Goal: Task Accomplishment & Management: Use online tool/utility

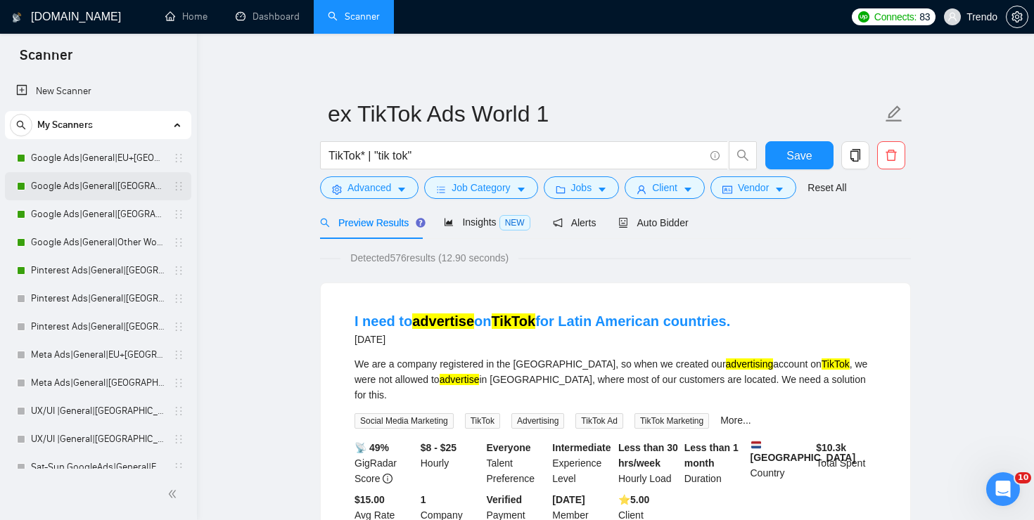
click at [112, 186] on link "Google Ads|General|[GEOGRAPHIC_DATA]+[GEOGRAPHIC_DATA]|" at bounding box center [98, 186] width 134 height 28
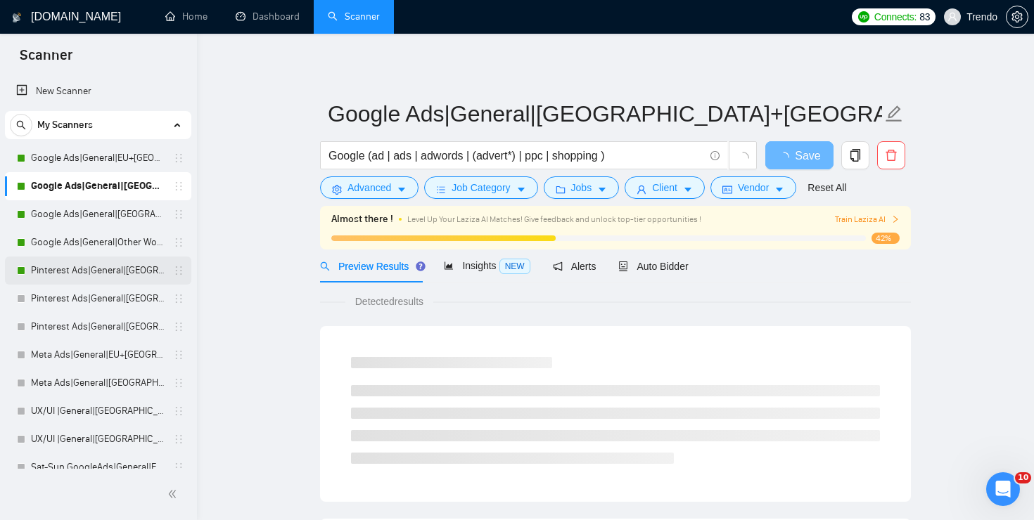
click at [122, 269] on link "Pinterest Ads|General|[GEOGRAPHIC_DATA]+[GEOGRAPHIC_DATA]|" at bounding box center [98, 271] width 134 height 28
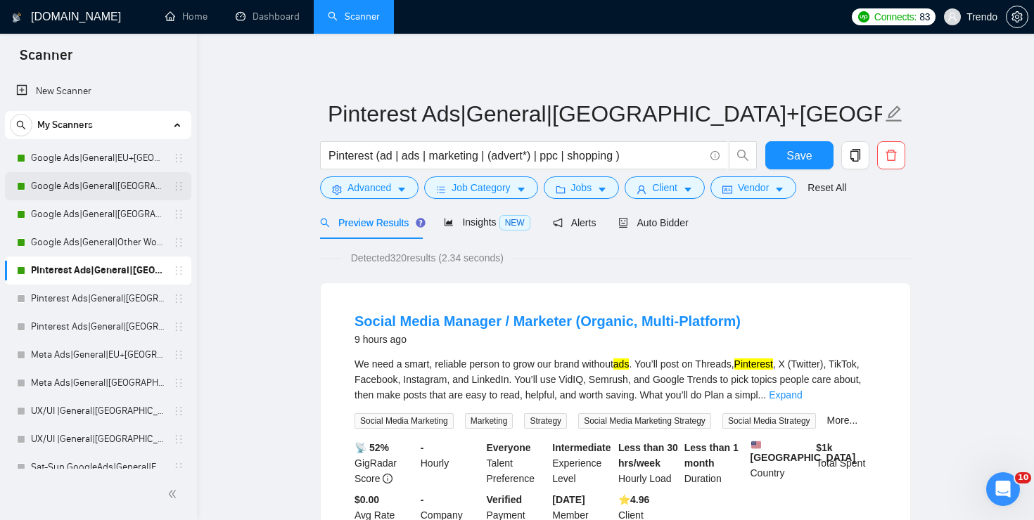
click at [115, 181] on link "Google Ads|General|[GEOGRAPHIC_DATA]+[GEOGRAPHIC_DATA]|" at bounding box center [98, 186] width 134 height 28
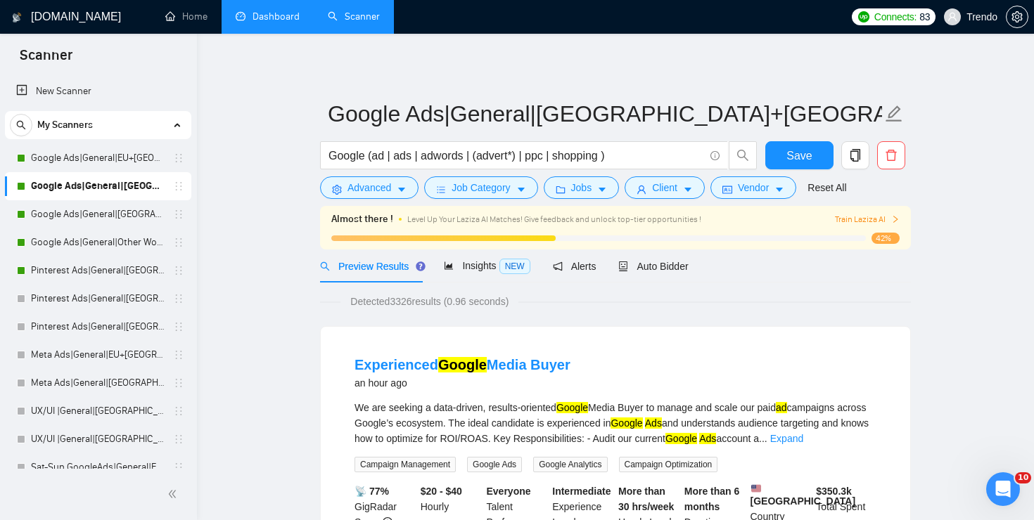
click at [274, 23] on link "Dashboard" at bounding box center [268, 17] width 64 height 12
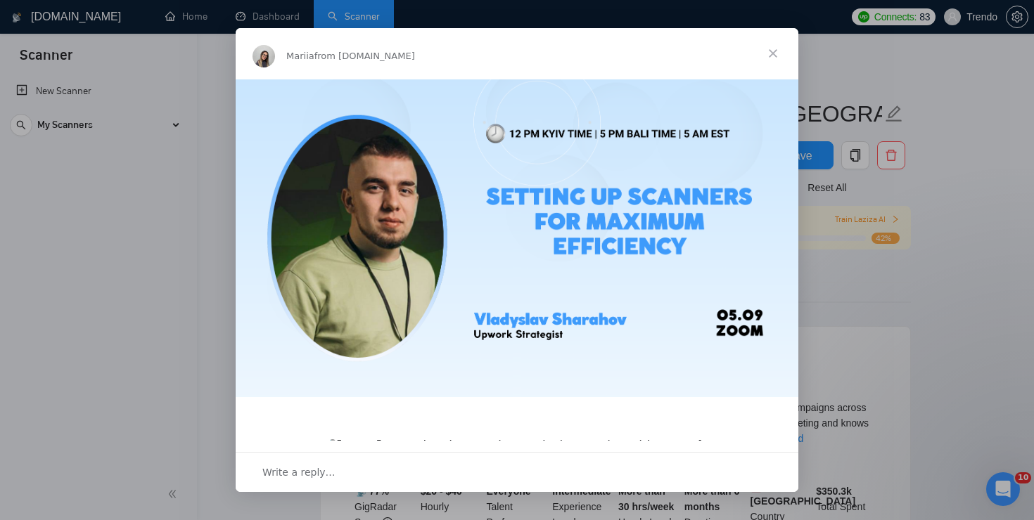
click at [776, 55] on span "Close" at bounding box center [773, 53] width 51 height 51
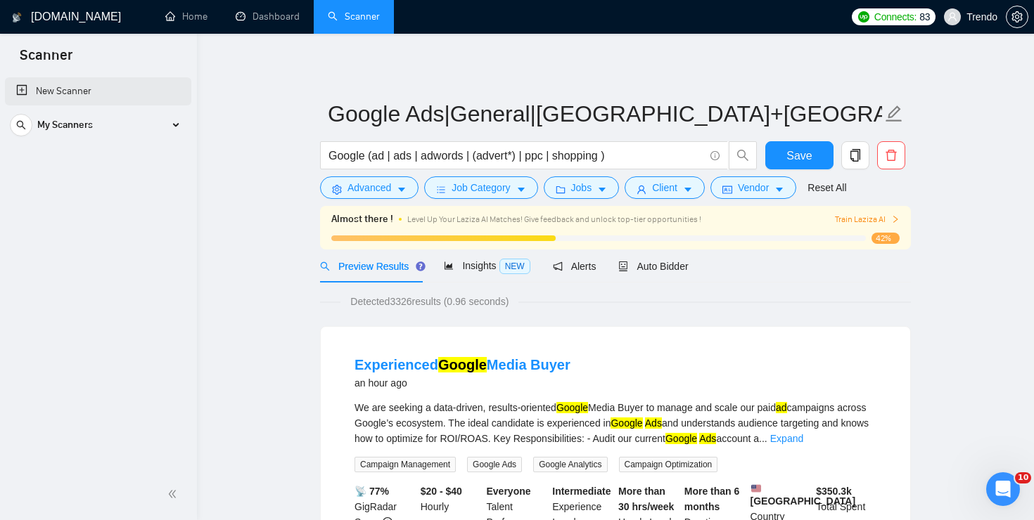
click at [80, 96] on link "New Scanner" at bounding box center [98, 91] width 164 height 28
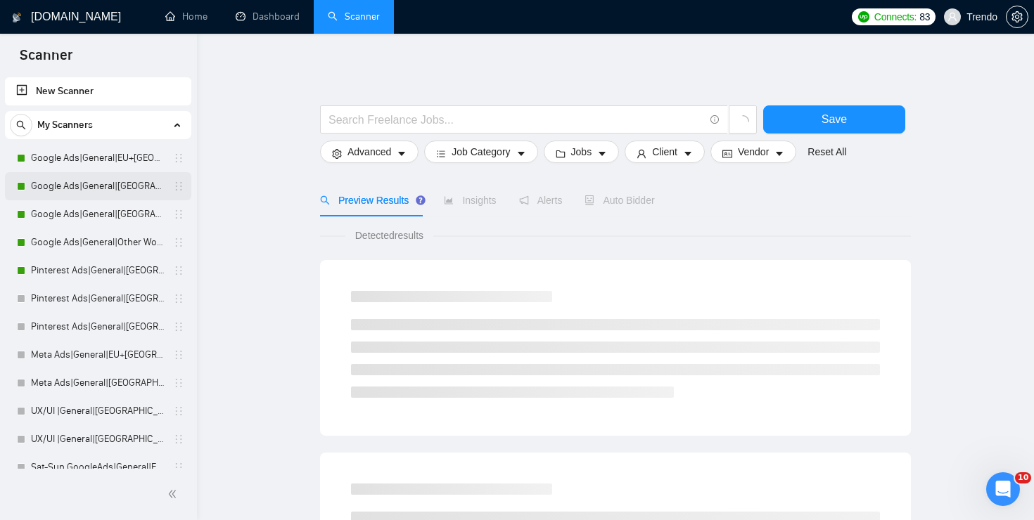
click at [72, 187] on link "Google Ads|General|[GEOGRAPHIC_DATA]+[GEOGRAPHIC_DATA]|" at bounding box center [98, 186] width 134 height 28
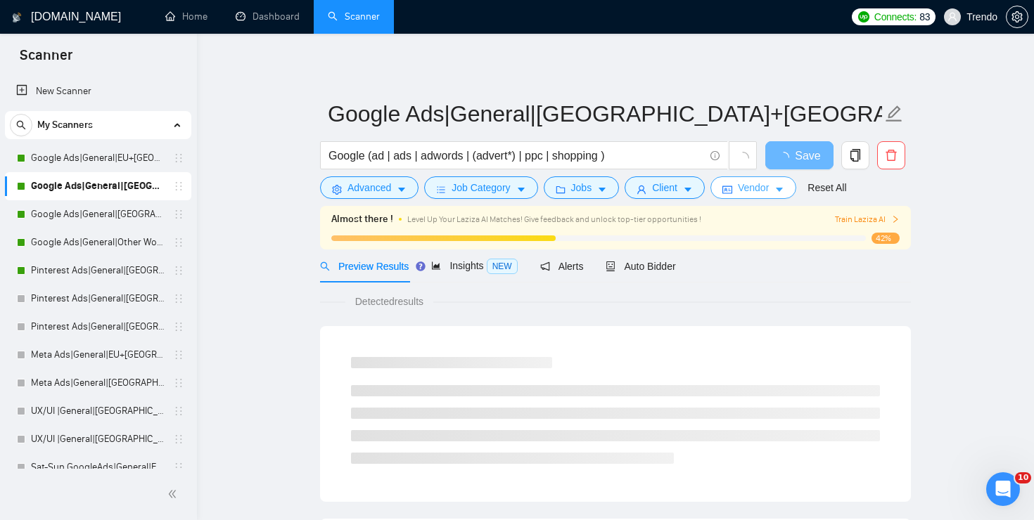
click at [795, 189] on button "Vendor" at bounding box center [753, 188] width 86 height 23
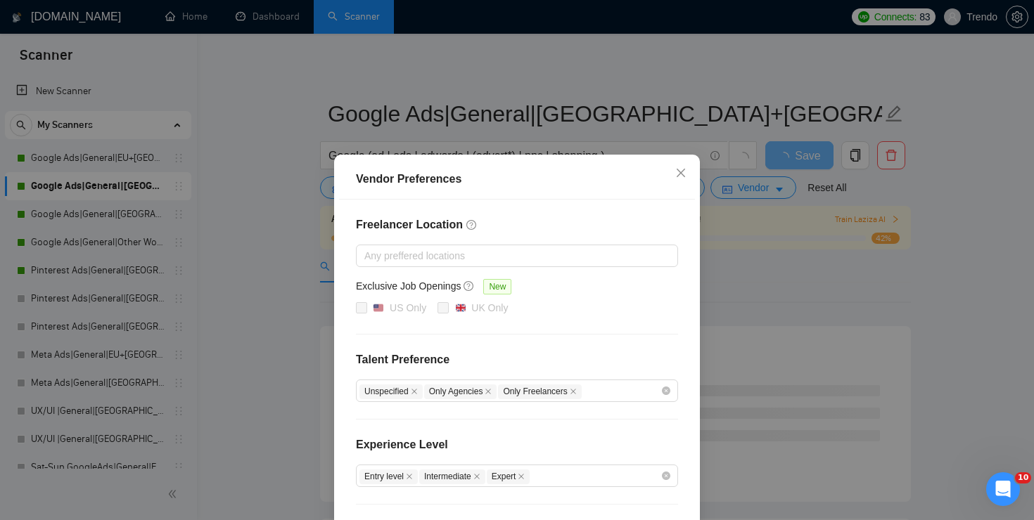
click at [883, 352] on div "Vendor Preferences Freelancer Location Any preffered locations Exclusive Job Op…" at bounding box center [517, 260] width 1034 height 520
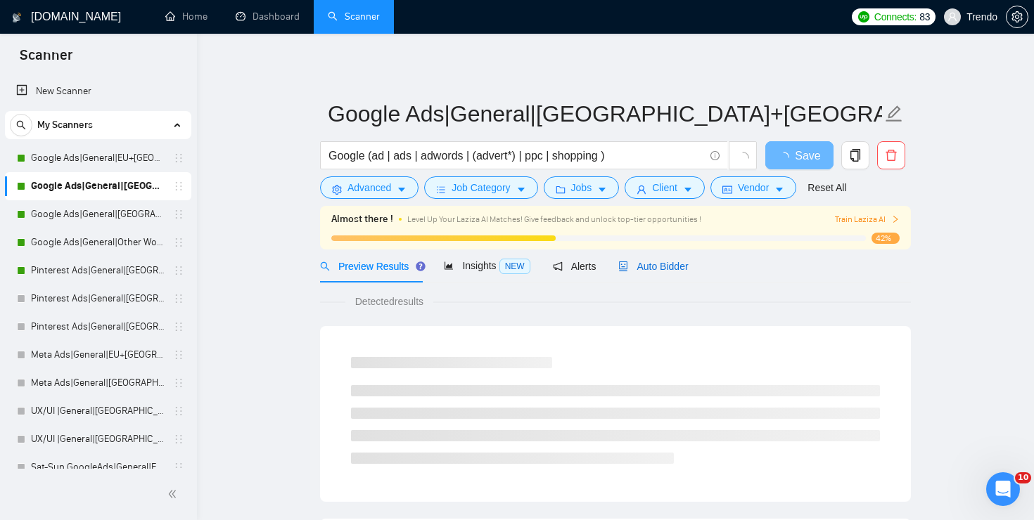
click at [665, 271] on span "Auto Bidder" at bounding box center [653, 266] width 70 height 11
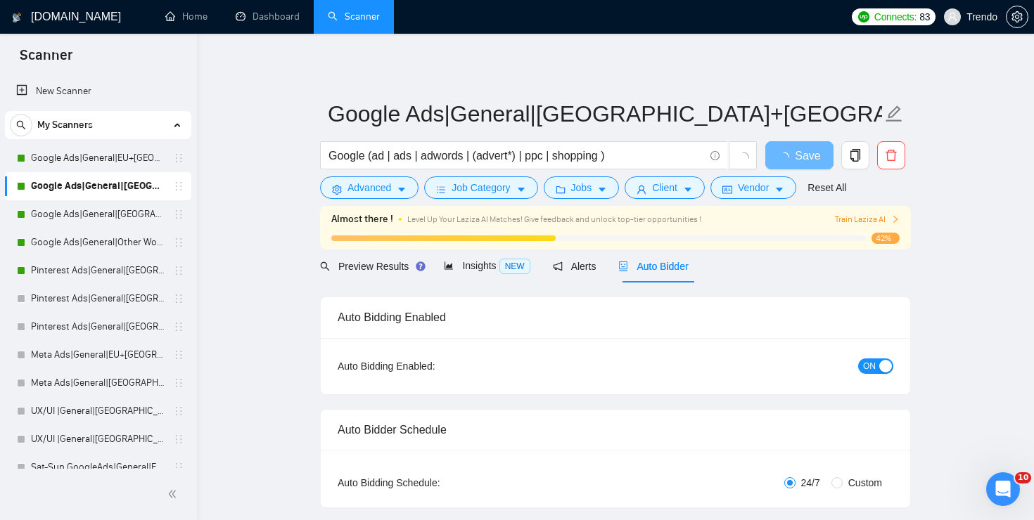
checkbox input "true"
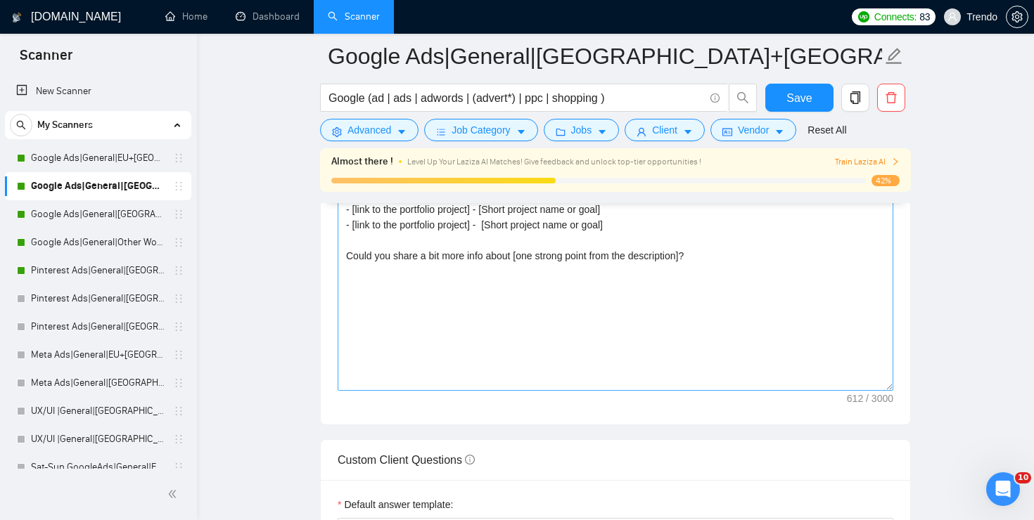
scroll to position [1749, 0]
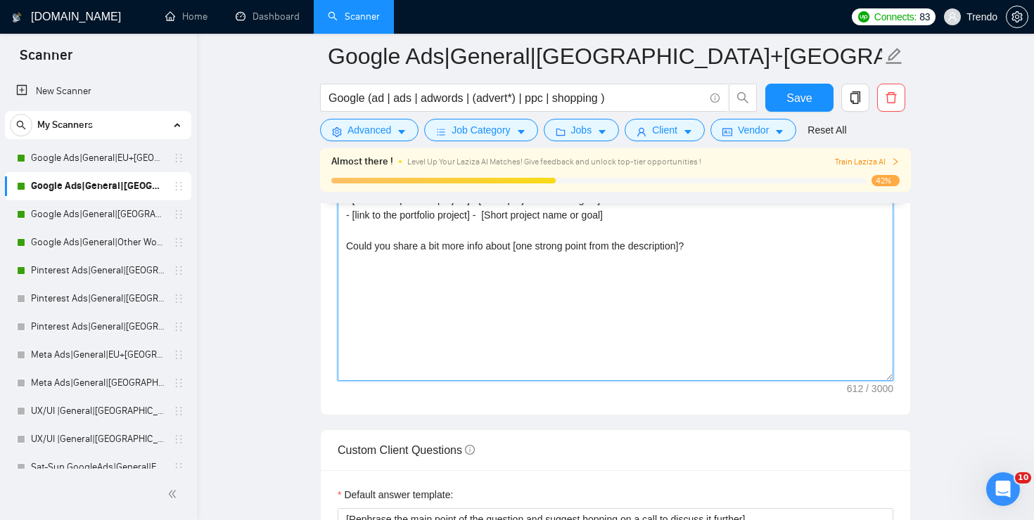
click at [474, 312] on textarea "[Localized greeting], [Client Name] I recently ran a similar Google Ads project…" at bounding box center [616, 223] width 556 height 316
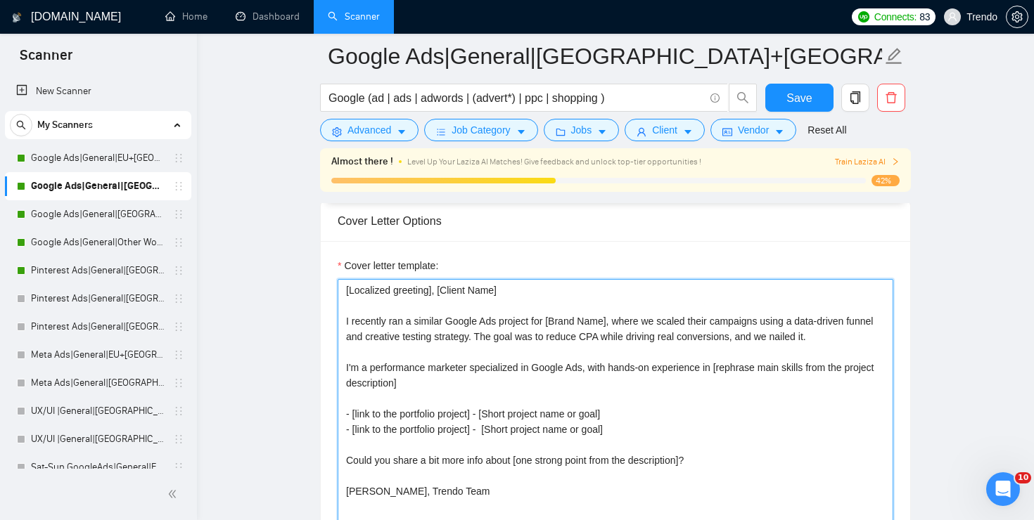
scroll to position [1530, 0]
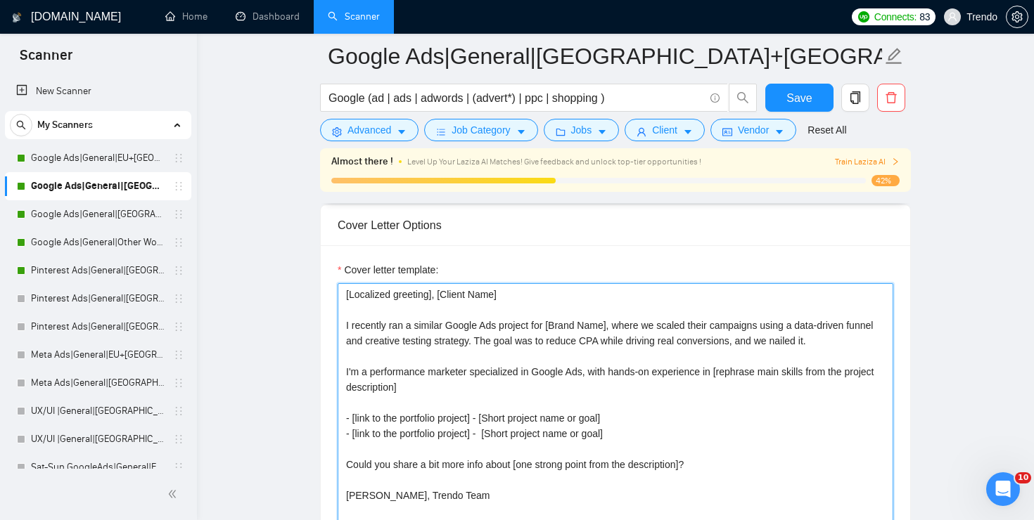
click at [518, 293] on textarea "[Localized greeting], [Client Name] I recently ran a similar Google Ads project…" at bounding box center [616, 441] width 556 height 316
drag, startPoint x: 856, startPoint y: 344, endPoint x: 345, endPoint y: 327, distance: 511.6
click at [345, 327] on textarea "[Localized greeting], [Client Name] I recently ran a similar Google Ads project…" at bounding box center [616, 441] width 556 height 316
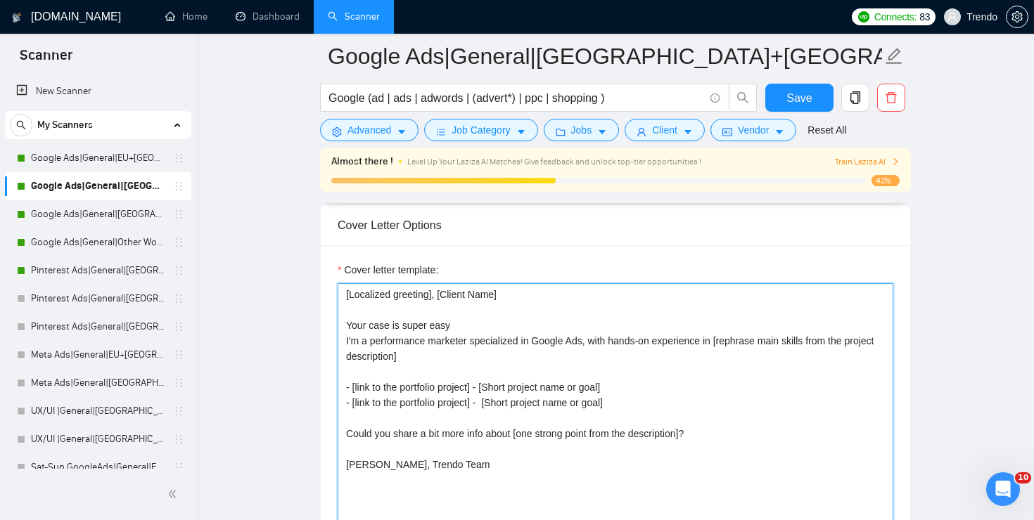
type textarea "[Localized greeting], [Client Name] Your case is super easy I'm a performance m…"
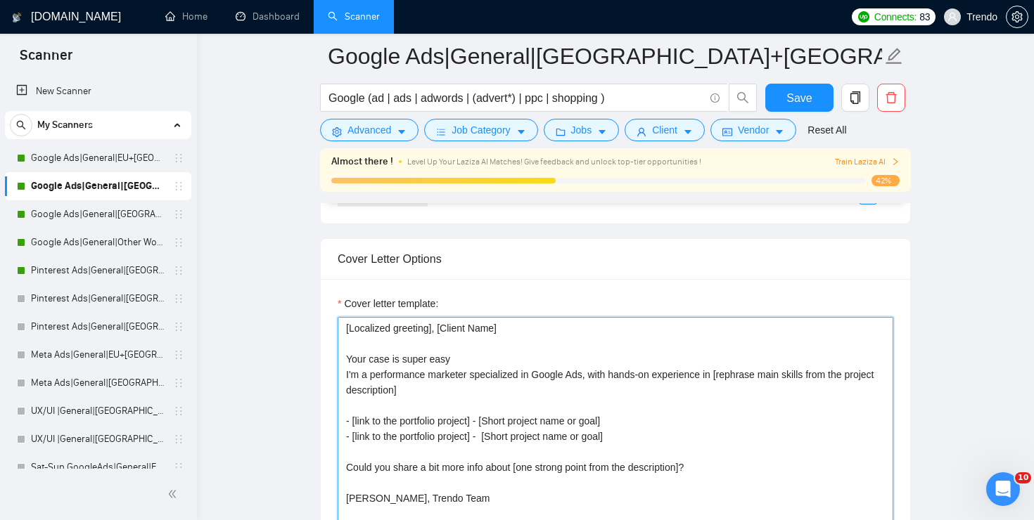
scroll to position [1486, 0]
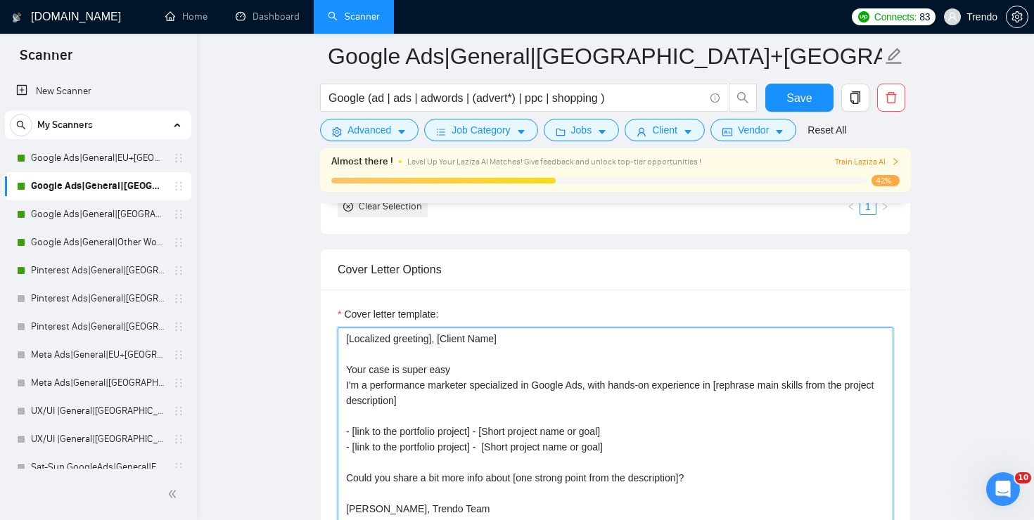
click at [468, 376] on textarea "[Localized greeting], [Client Name] Your case is super easy I'm a performance m…" at bounding box center [616, 486] width 556 height 316
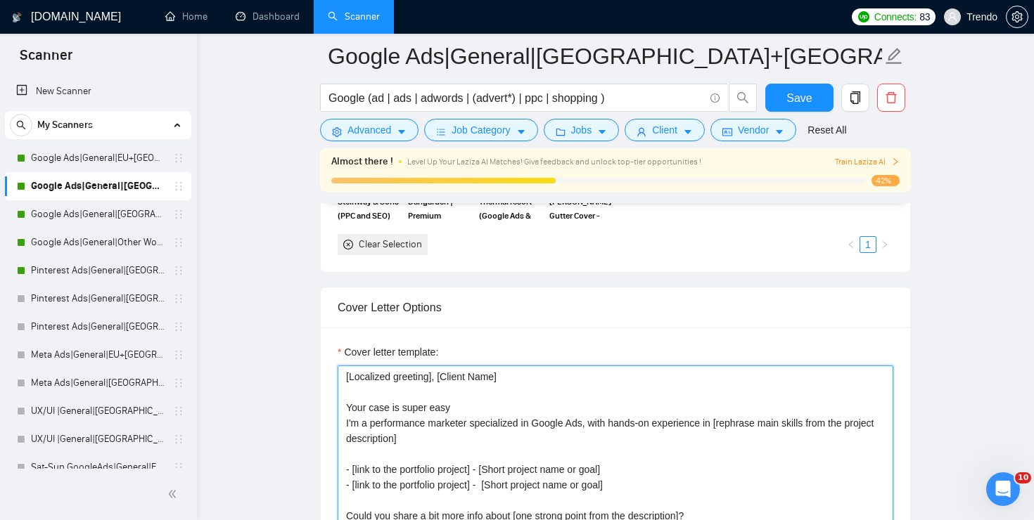
scroll to position [1454, 0]
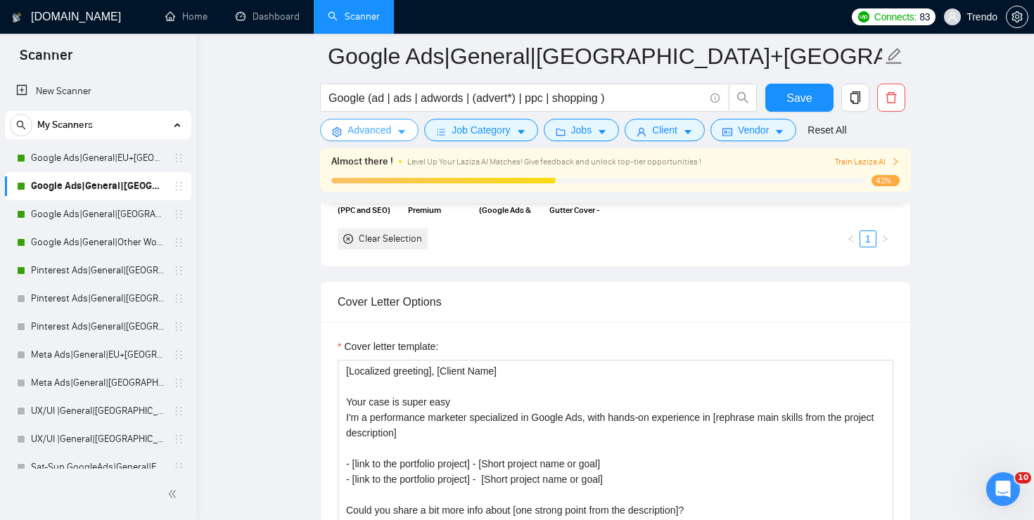
click at [403, 132] on icon "caret-down" at bounding box center [401, 133] width 7 height 4
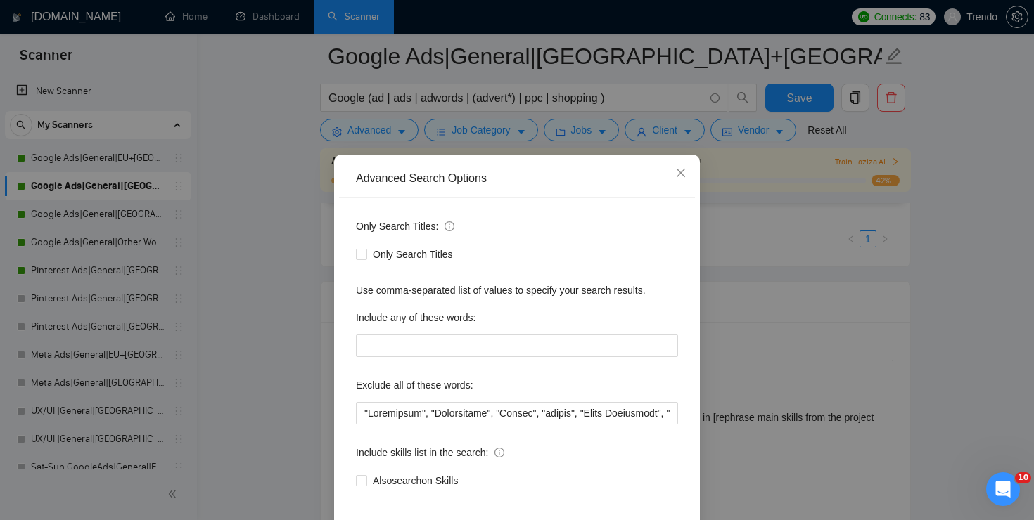
scroll to position [65, 0]
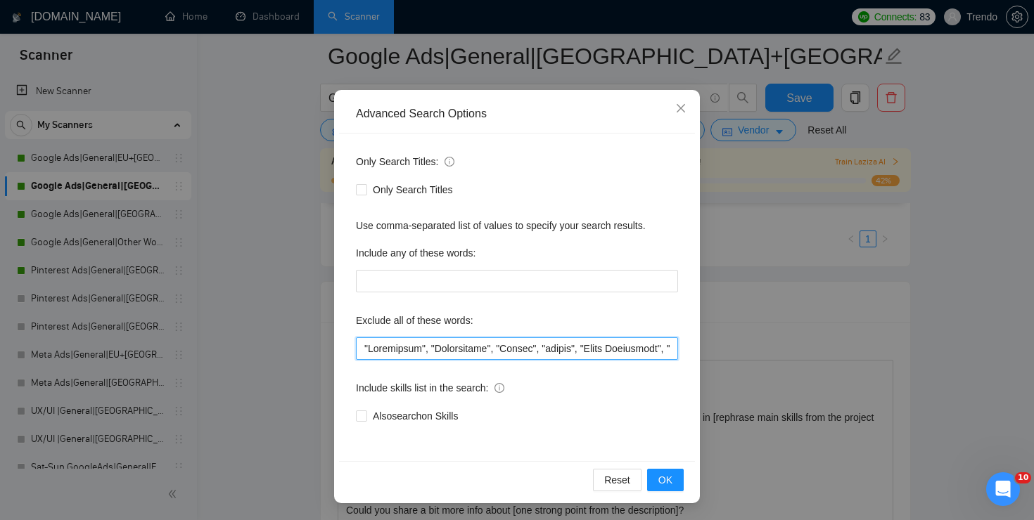
click at [498, 343] on input "text" at bounding box center [517, 349] width 322 height 23
click at [866, 261] on div "Advanced Search Options Only Search Titles: Only Search Titles Use comma-separa…" at bounding box center [517, 260] width 1034 height 520
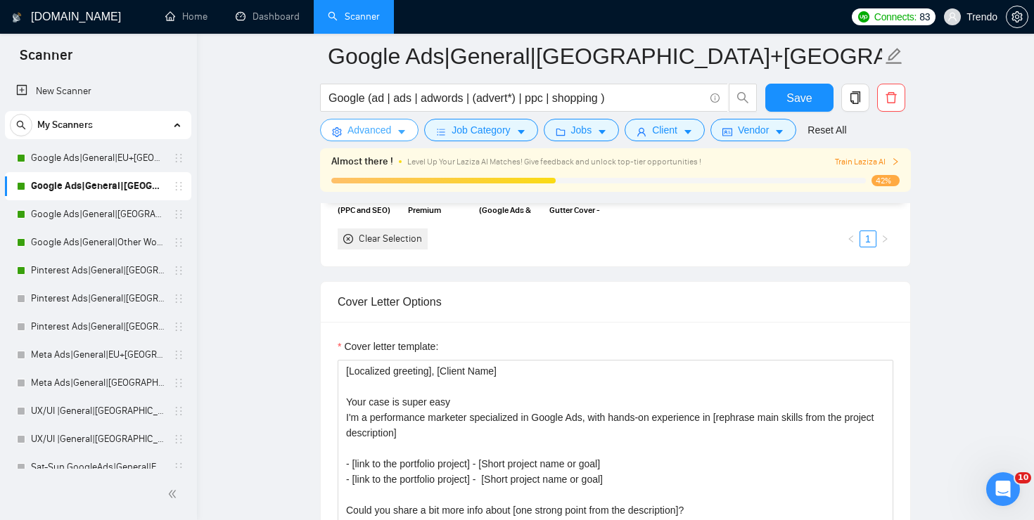
scroll to position [1172, 0]
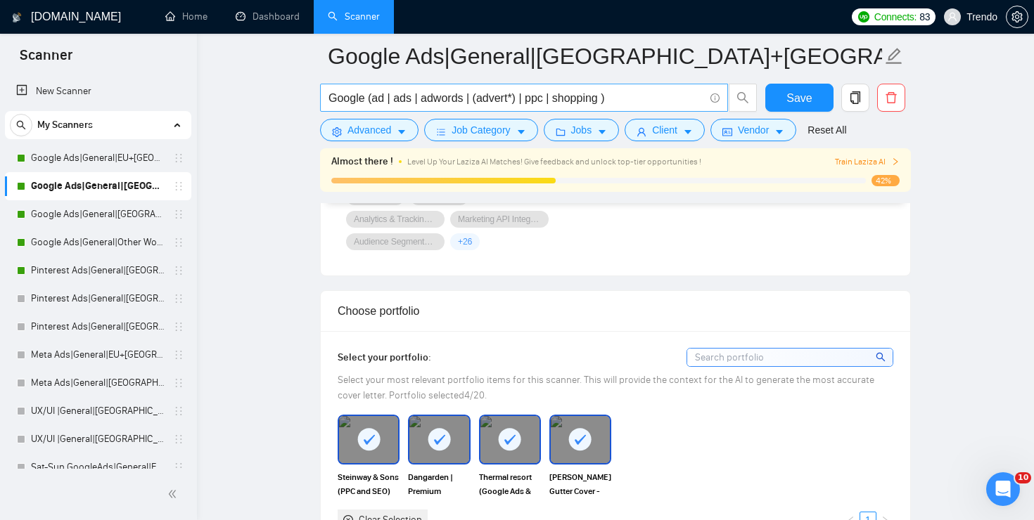
click at [617, 103] on input "Google (ad | ads | adwords | (advert*) | ppc | shopping )" at bounding box center [516, 98] width 376 height 18
click at [510, 129] on span "Job Category" at bounding box center [481, 129] width 58 height 15
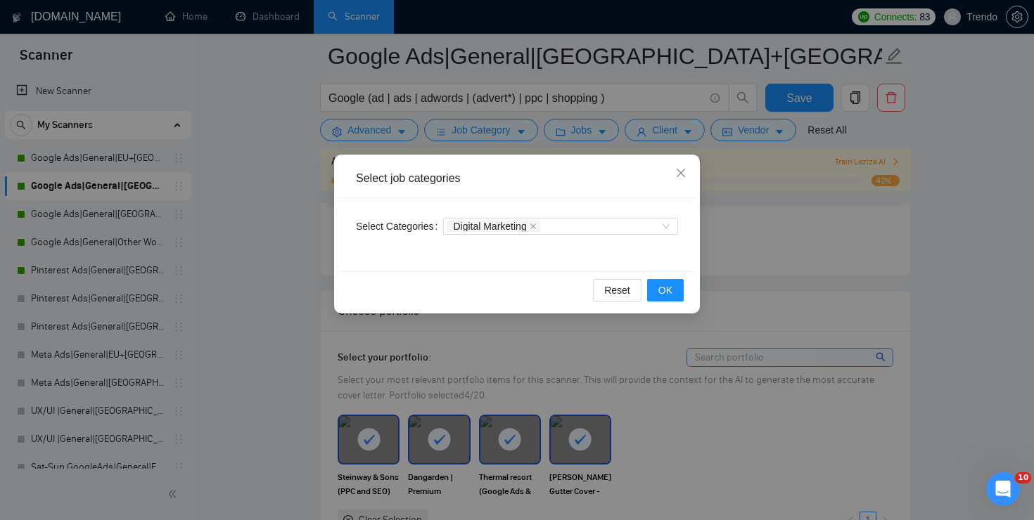
click at [593, 123] on div "Select job categories Select Categories Digital Marketing Reset OK" at bounding box center [517, 260] width 1034 height 520
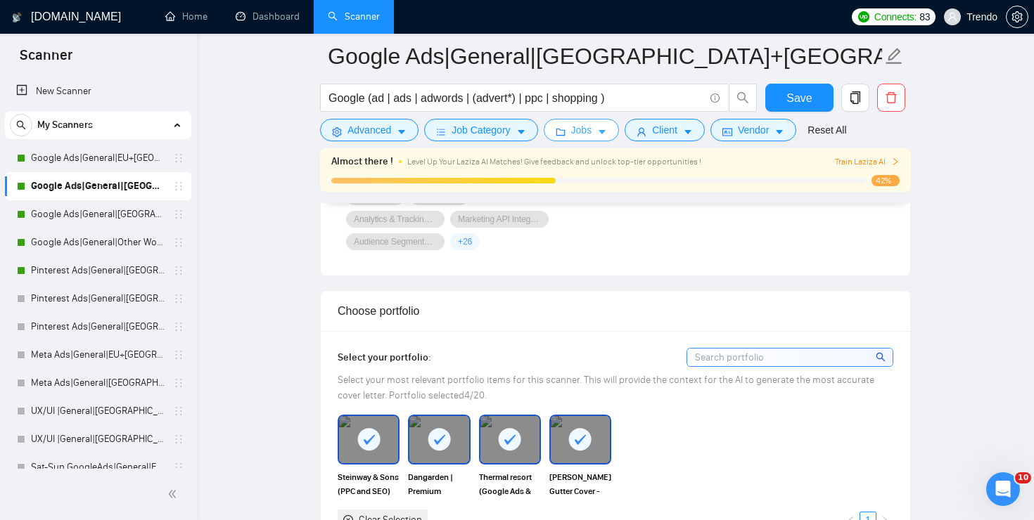
click at [598, 124] on button "Jobs" at bounding box center [582, 130] width 76 height 23
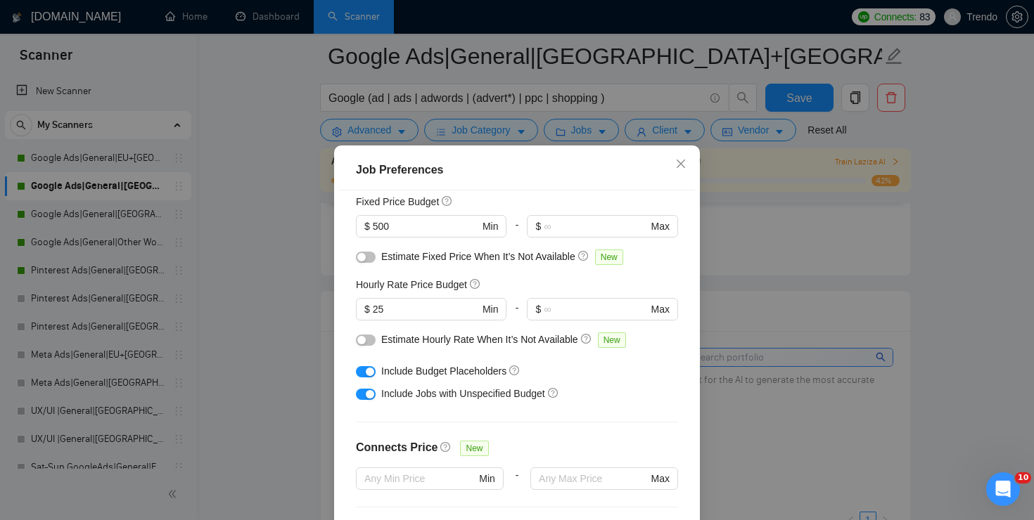
scroll to position [98, 0]
click at [686, 166] on span "Close" at bounding box center [681, 165] width 38 height 38
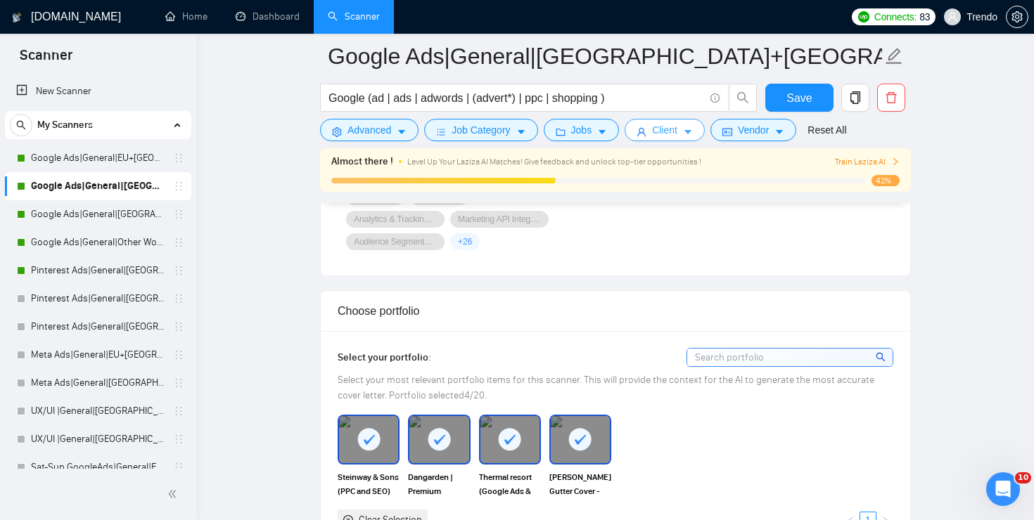
click at [676, 134] on span "Client" at bounding box center [664, 129] width 25 height 15
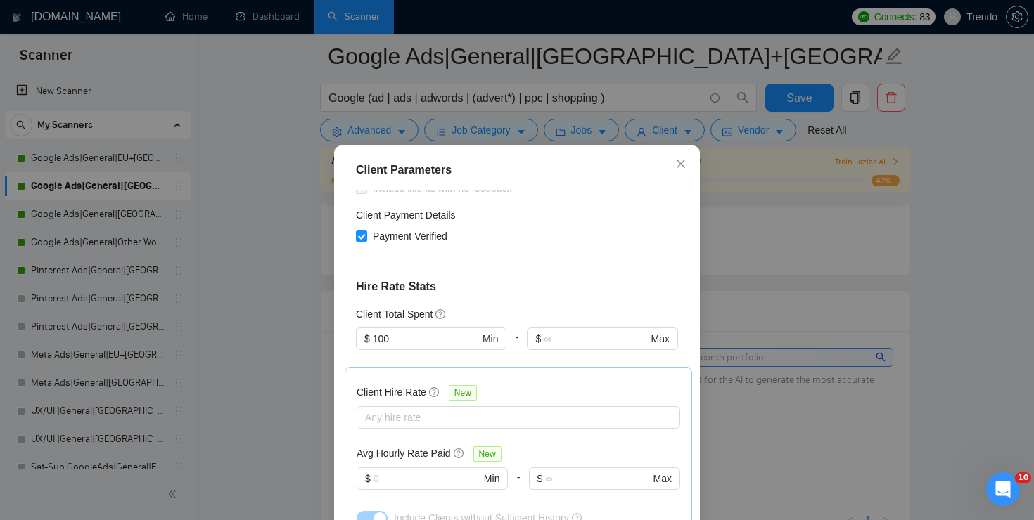
scroll to position [525, 0]
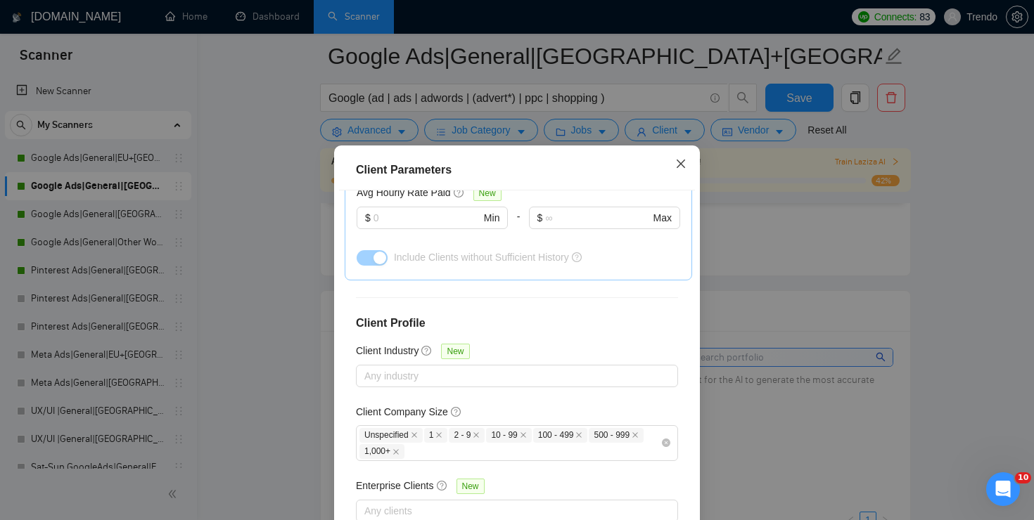
click at [677, 162] on icon "close" at bounding box center [680, 163] width 11 height 11
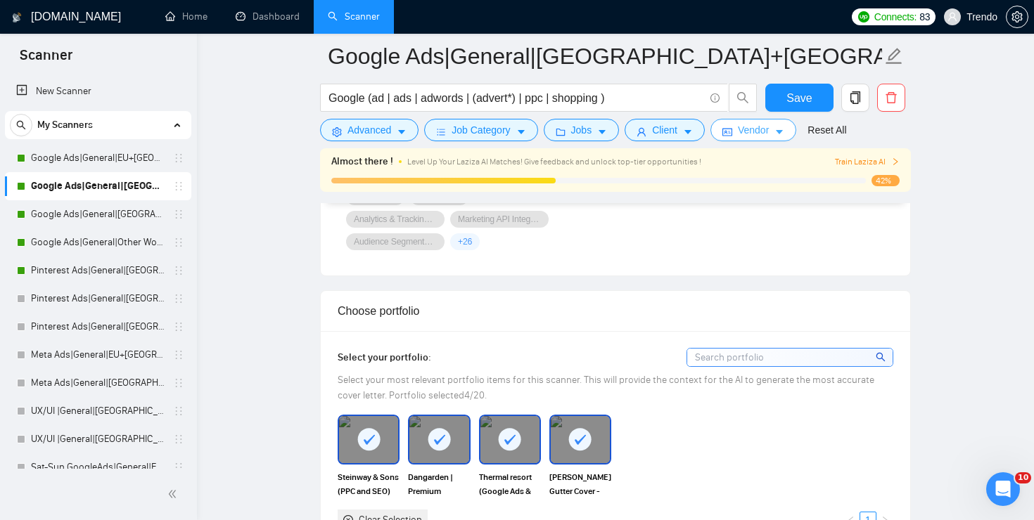
click at [767, 130] on span "Vendor" at bounding box center [753, 129] width 31 height 15
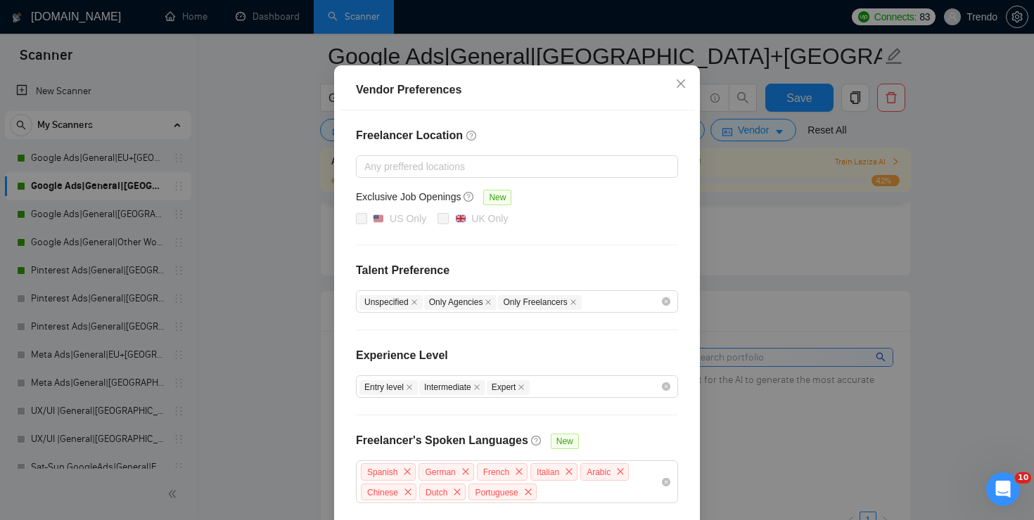
scroll to position [150, 0]
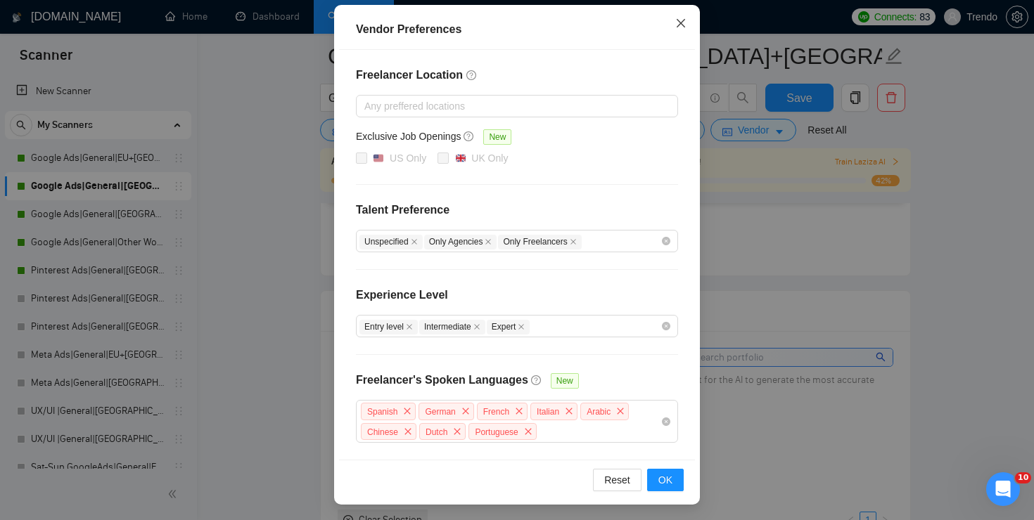
click at [687, 30] on span "Close" at bounding box center [681, 24] width 38 height 38
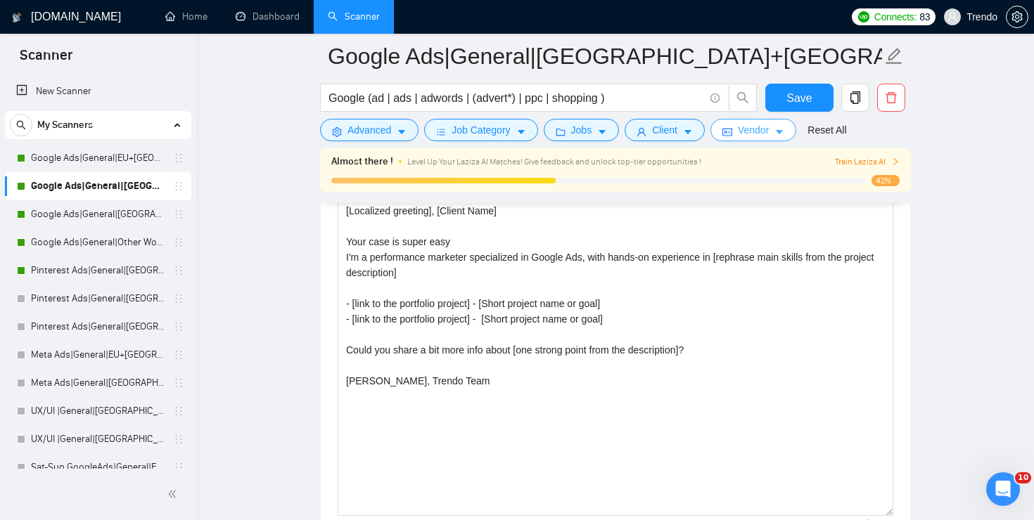
scroll to position [1615, 0]
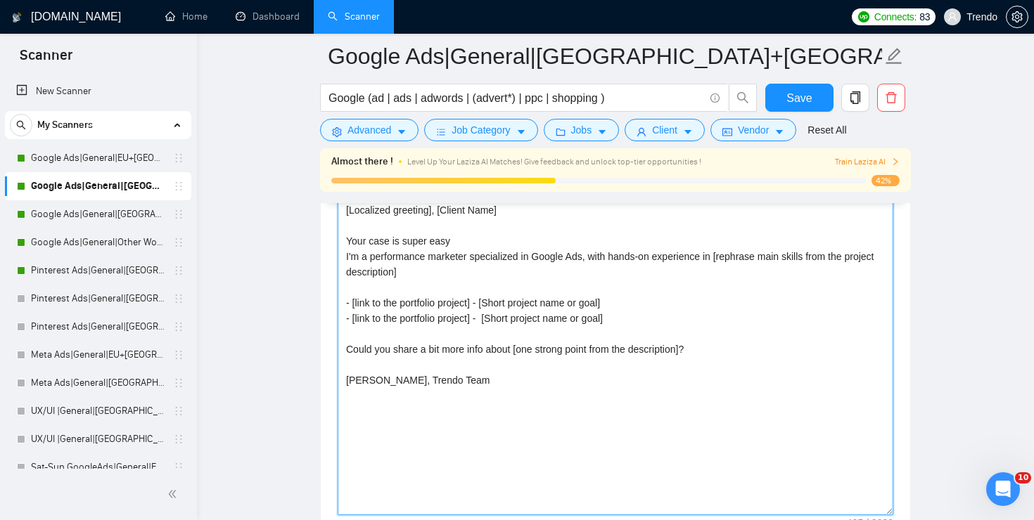
click at [571, 308] on textarea "[Localized greeting], [Client Name] Your case is super easy I'm a performance m…" at bounding box center [616, 357] width 556 height 316
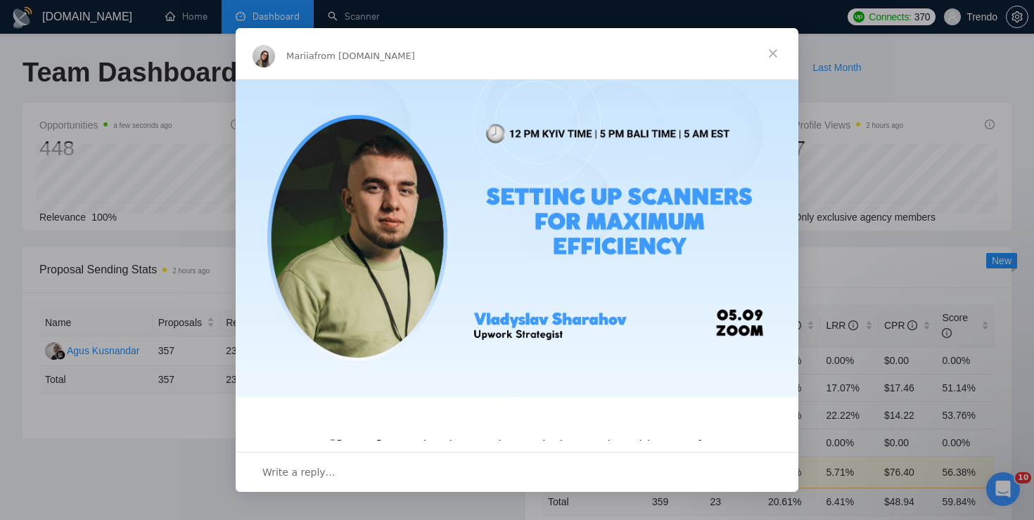
click at [771, 56] on span "Close" at bounding box center [773, 53] width 51 height 51
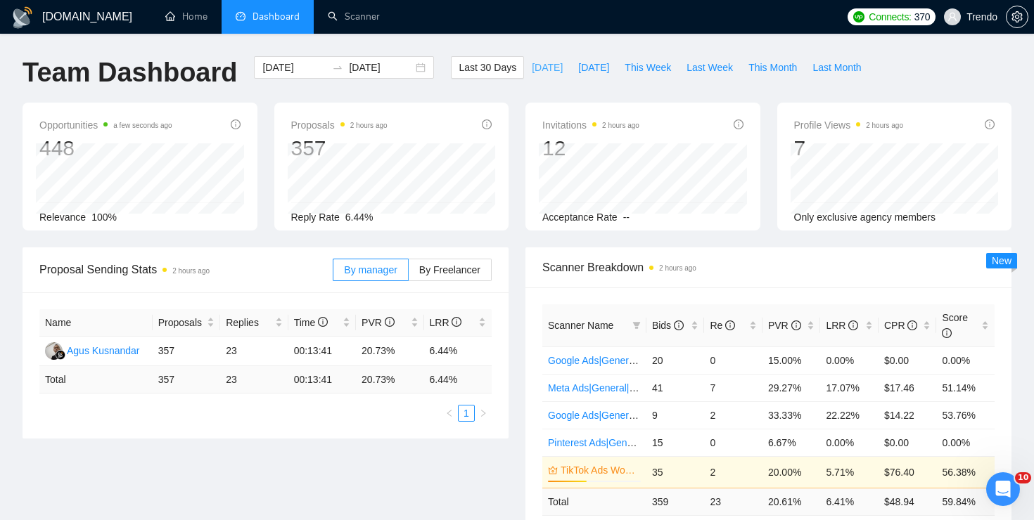
click at [542, 72] on span "Today" at bounding box center [547, 67] width 31 height 15
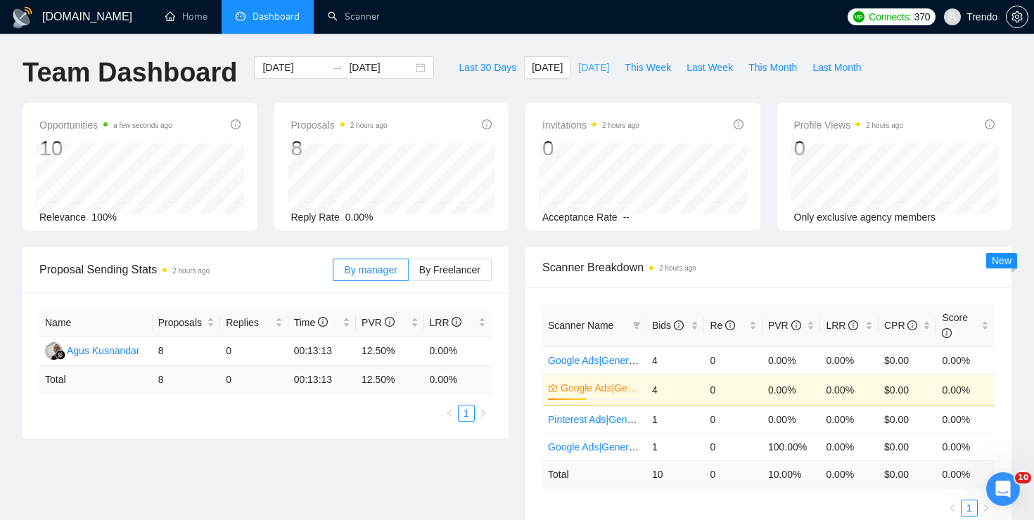
click at [578, 61] on span "Yesterday" at bounding box center [593, 67] width 31 height 15
type input "2025-09-02"
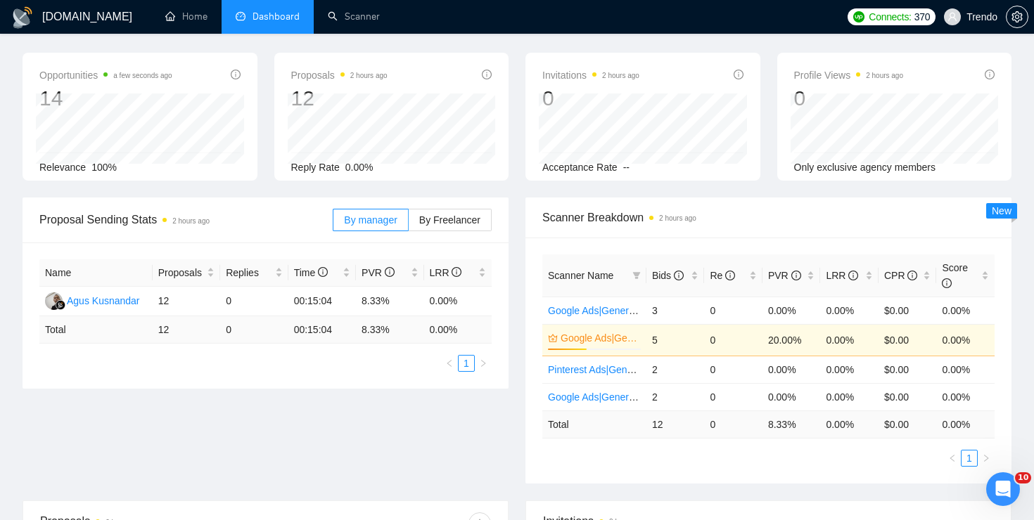
scroll to position [67, 0]
